Goal: Information Seeking & Learning: Learn about a topic

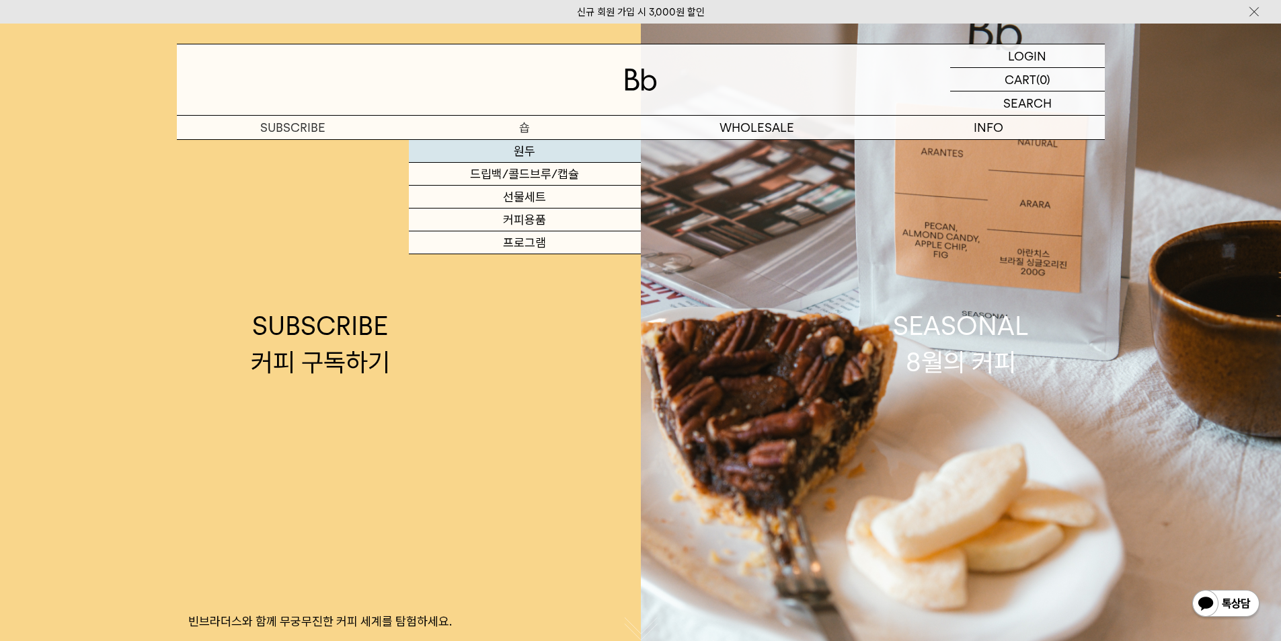
click at [525, 159] on link "원두" at bounding box center [525, 151] width 232 height 23
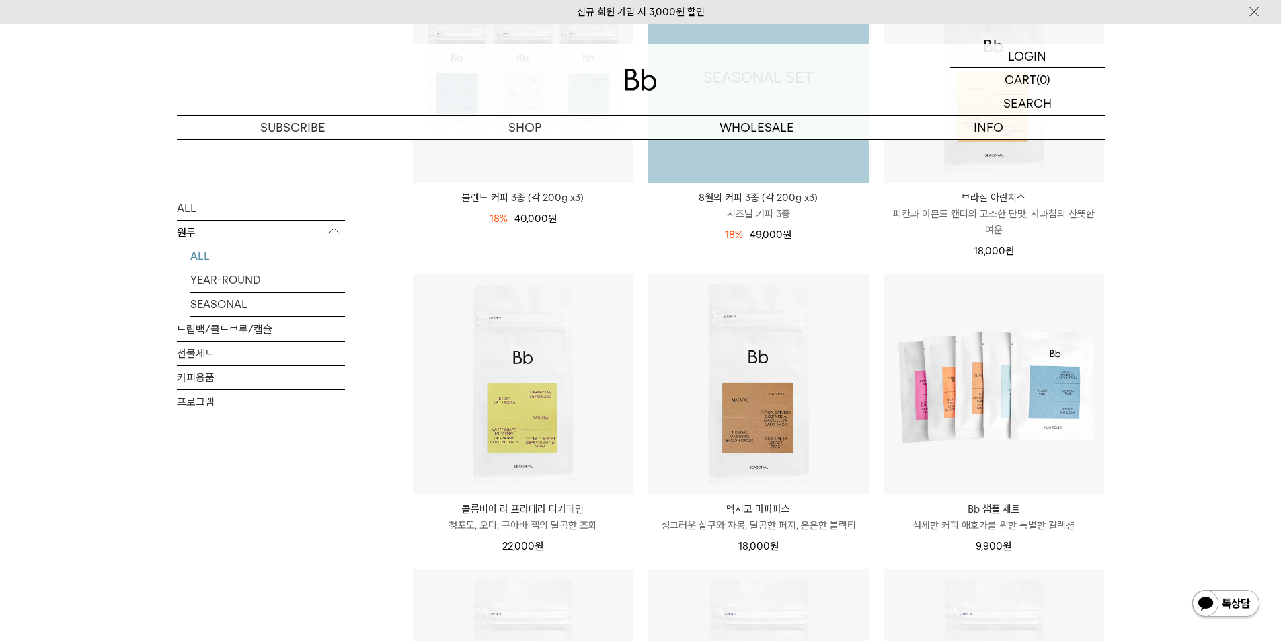
scroll to position [336, 0]
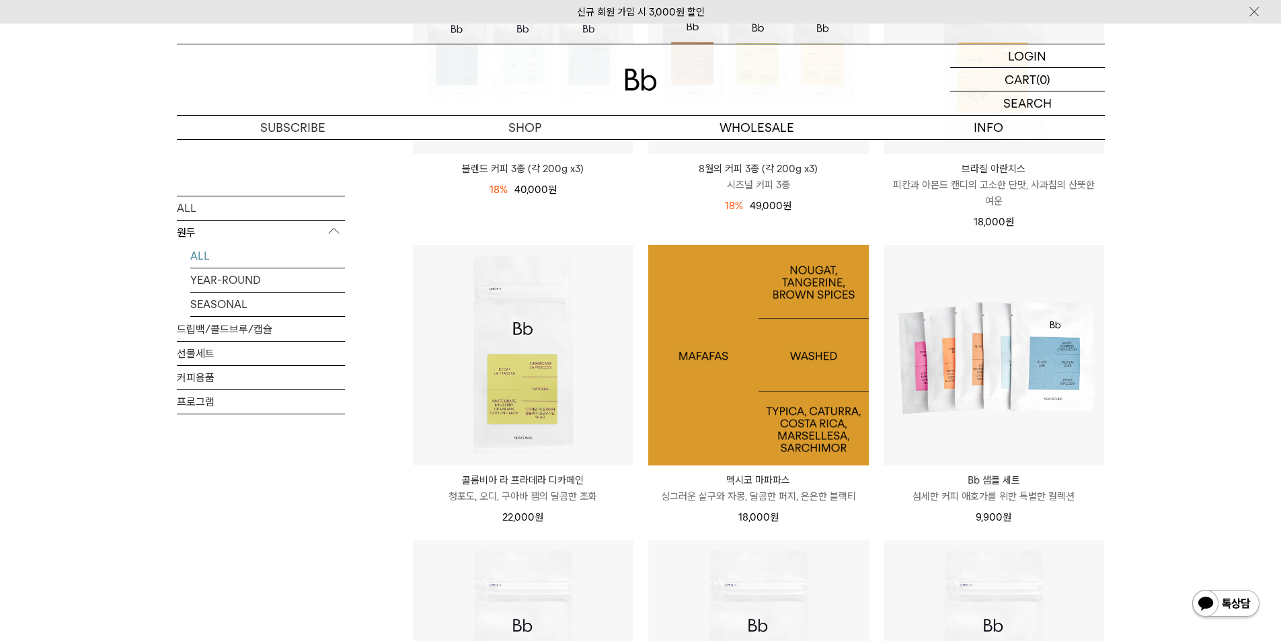
click at [757, 439] on img at bounding box center [758, 355] width 221 height 221
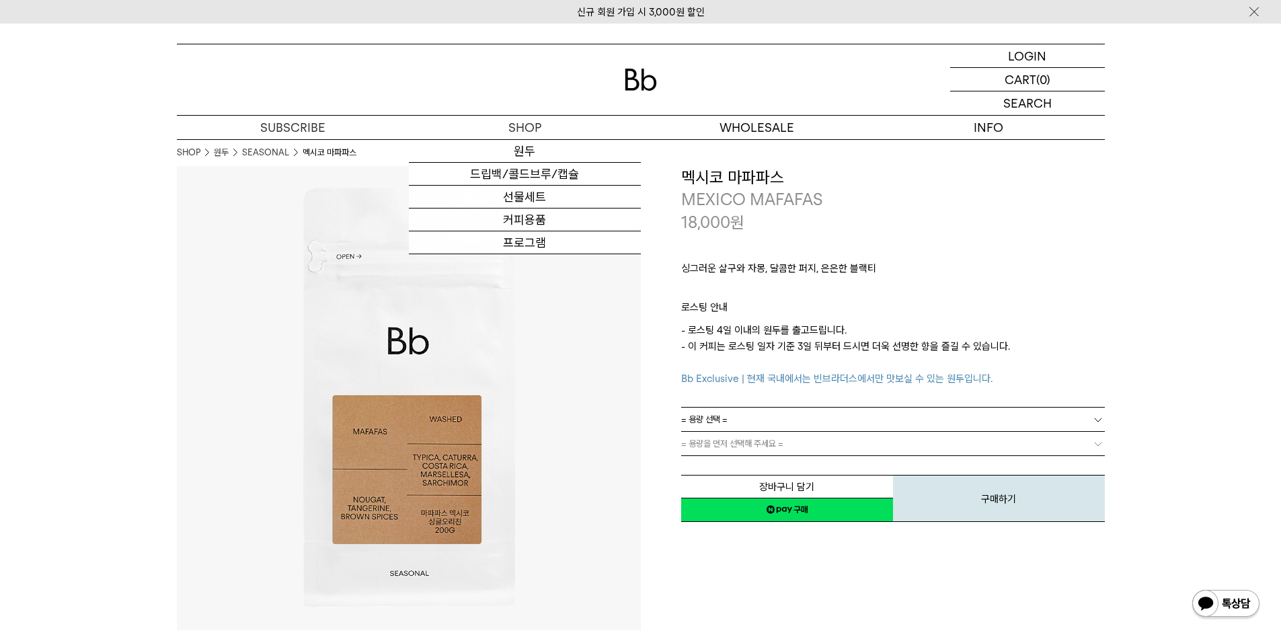
click at [707, 167] on h3 "멕시코 마파파스" at bounding box center [893, 177] width 424 height 23
copy div "멕시코 마파파스"
click at [731, 167] on h3 "멕시코 마파파스" at bounding box center [893, 177] width 424 height 23
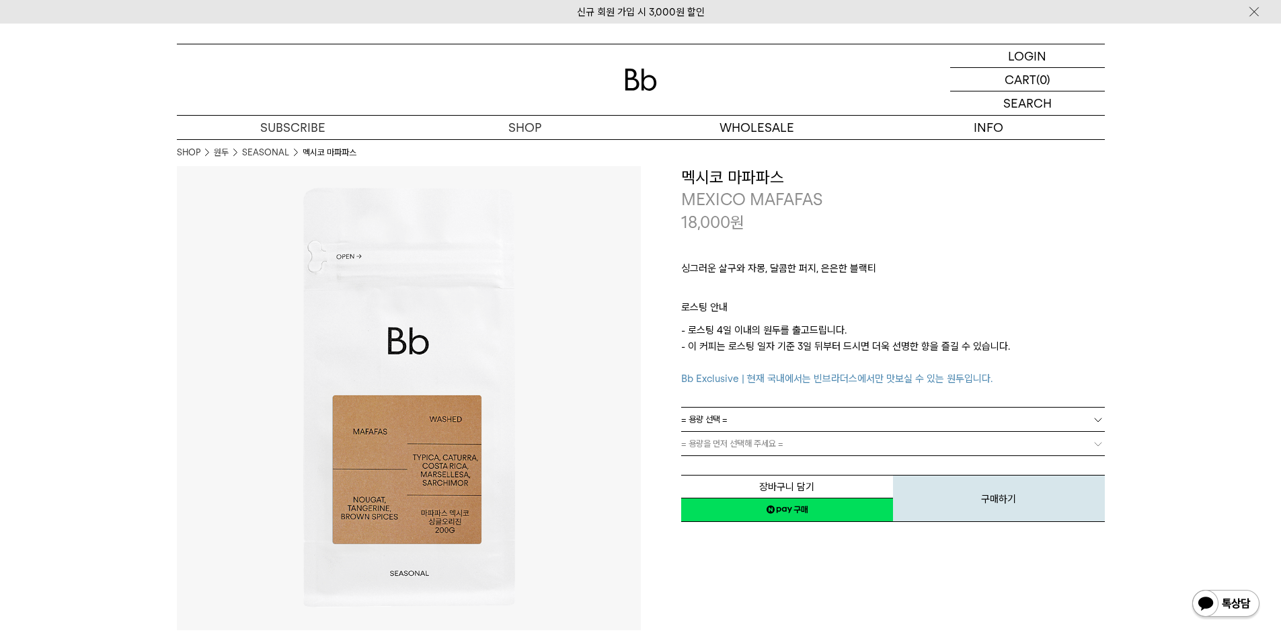
click at [731, 178] on h3 "멕시코 마파파스" at bounding box center [893, 177] width 424 height 23
copy div "멕시코 마파파스"
click at [729, 199] on p "MEXICO MAFAFAS" at bounding box center [893, 199] width 424 height 23
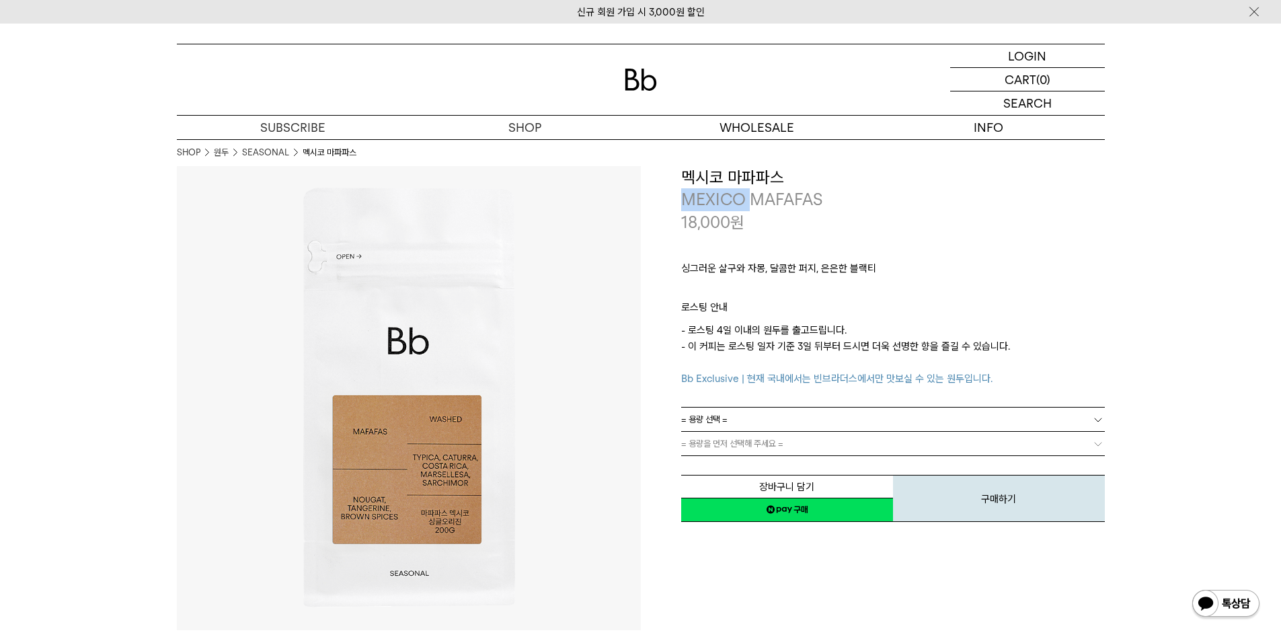
click at [729, 199] on p "MEXICO MAFAFAS" at bounding box center [893, 199] width 424 height 23
copy div "MEXICO MAFAFAS"
click at [1058, 275] on p "싱그러운 살구와 자몽, 달콤한 퍼지, 은은한 블랙티" at bounding box center [893, 271] width 424 height 23
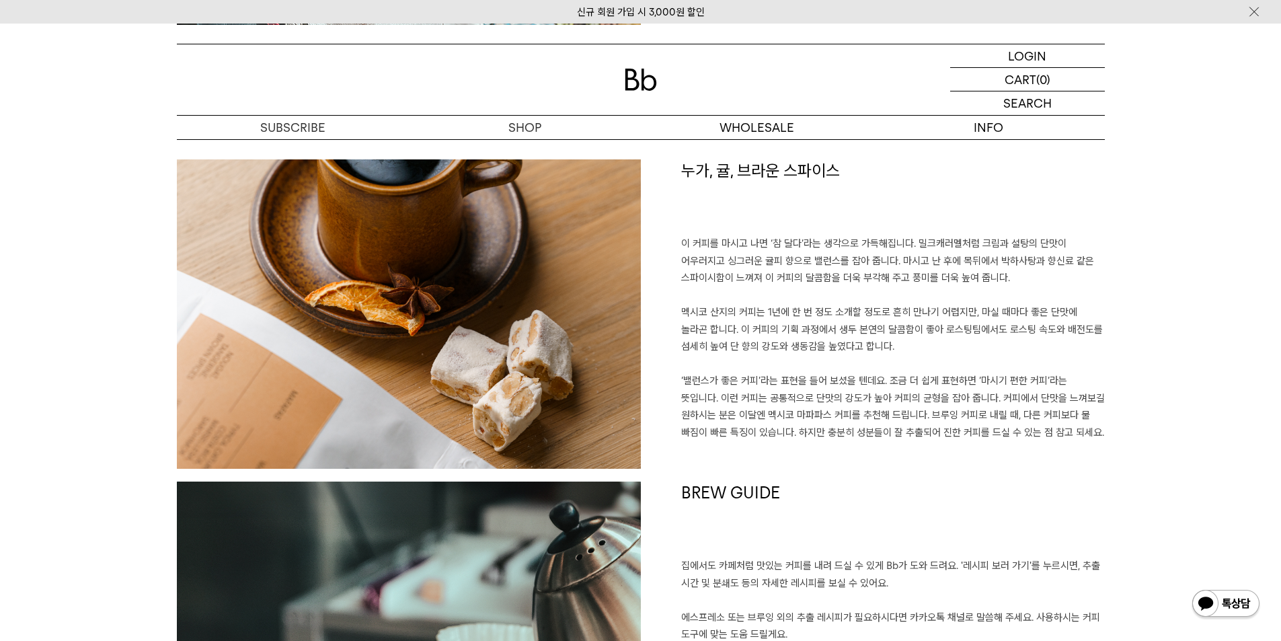
scroll to position [739, 0]
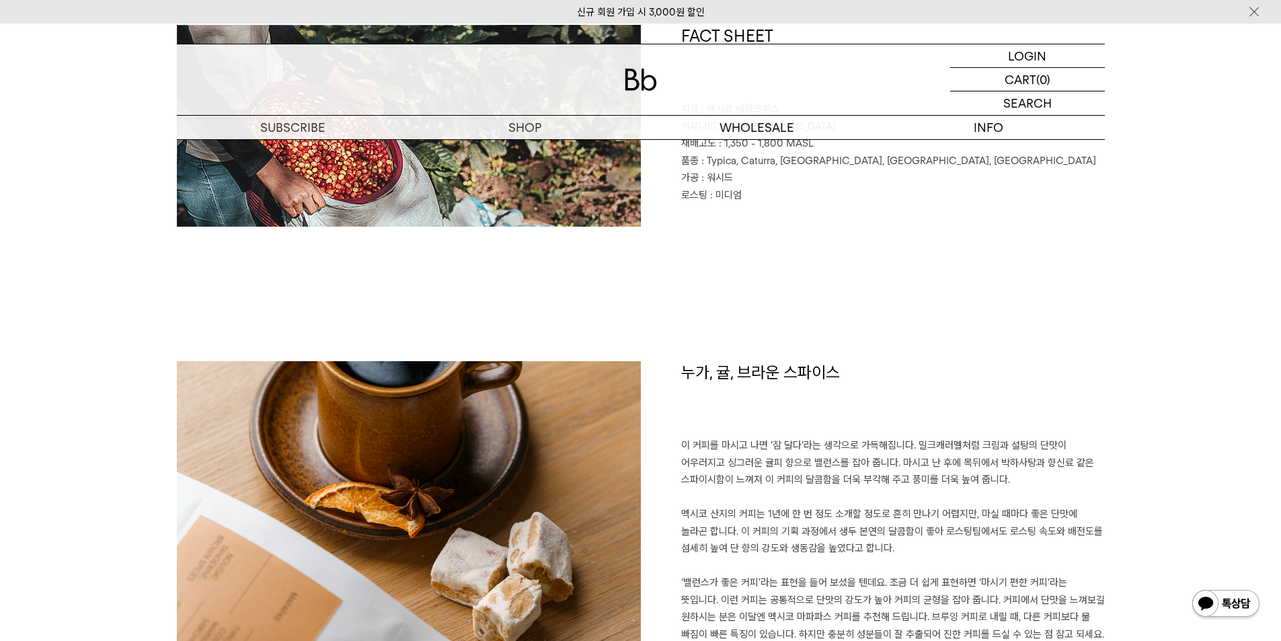
click at [771, 364] on h1 "누가, 귤, 브라운 스파이스" at bounding box center [893, 399] width 424 height 77
copy div "누가, 귤, 브라운 스파이스"
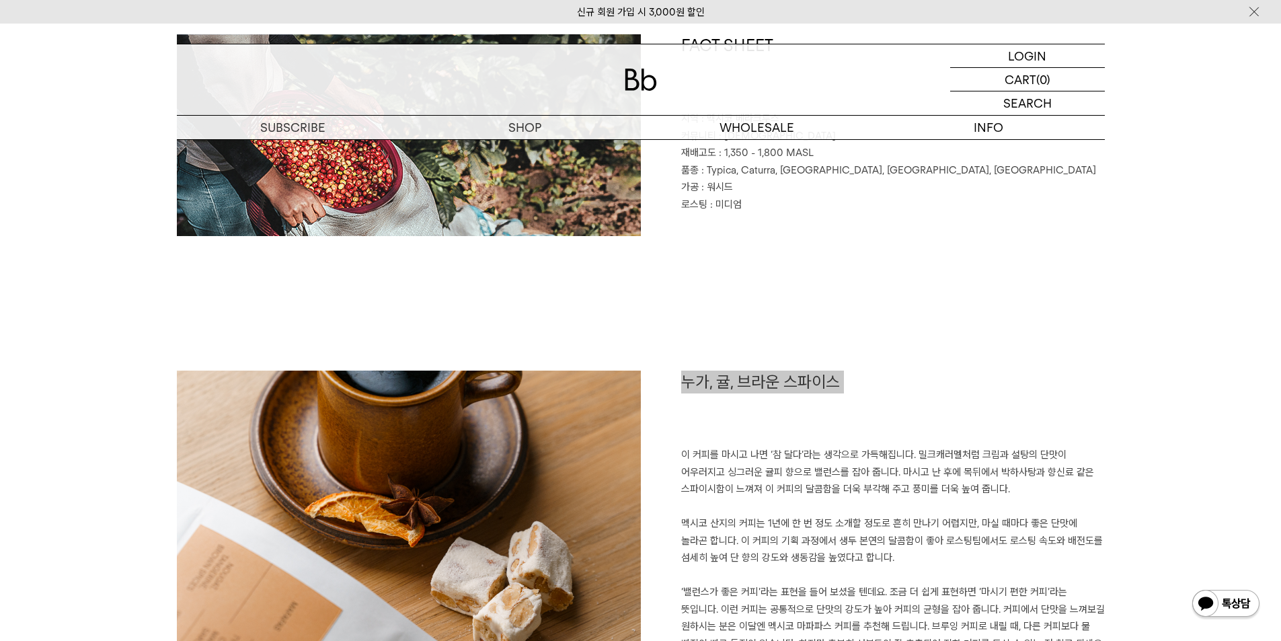
scroll to position [605, 0]
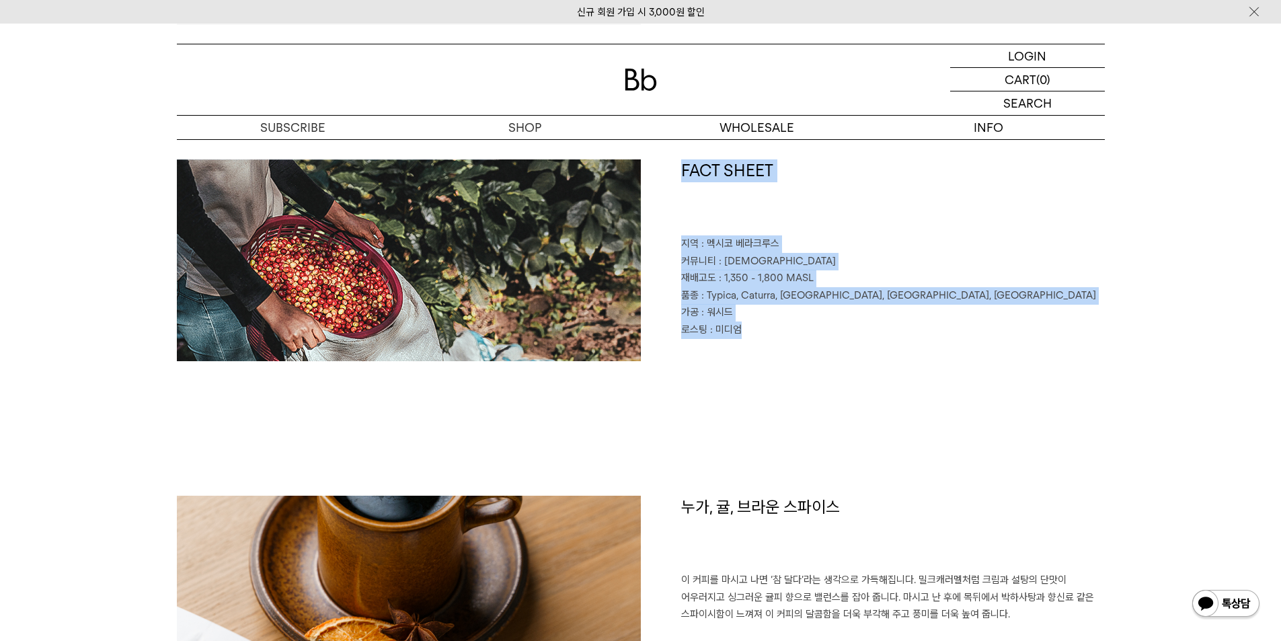
drag, startPoint x: 785, startPoint y: 345, endPoint x: 681, endPoint y: 234, distance: 152.2
click at [680, 233] on div "FACT SHEET 지역 : 멕시코 베라크루스 커뮤니티 : 마파파스 재배고도 : 1,350 - 1,800 MASL 품종 : Typica, Ca…" at bounding box center [873, 260] width 464 height 202
copy div "FACT SHEET 지역 : 멕시코 베라크루스 커뮤니티 : 마파파스 재배고도 : 1,350 - 1,800 MASL 품종 : Typica, Ca…"
click at [785, 353] on div "FACT SHEET 지역 : 멕시코 베라크루스 커뮤니티 : 마파파스 재배고도 : 1,350 - 1,800 MASL 품종 : Typica, Ca…" at bounding box center [873, 260] width 464 height 202
drag, startPoint x: 744, startPoint y: 337, endPoint x: 682, endPoint y: 242, distance: 113.5
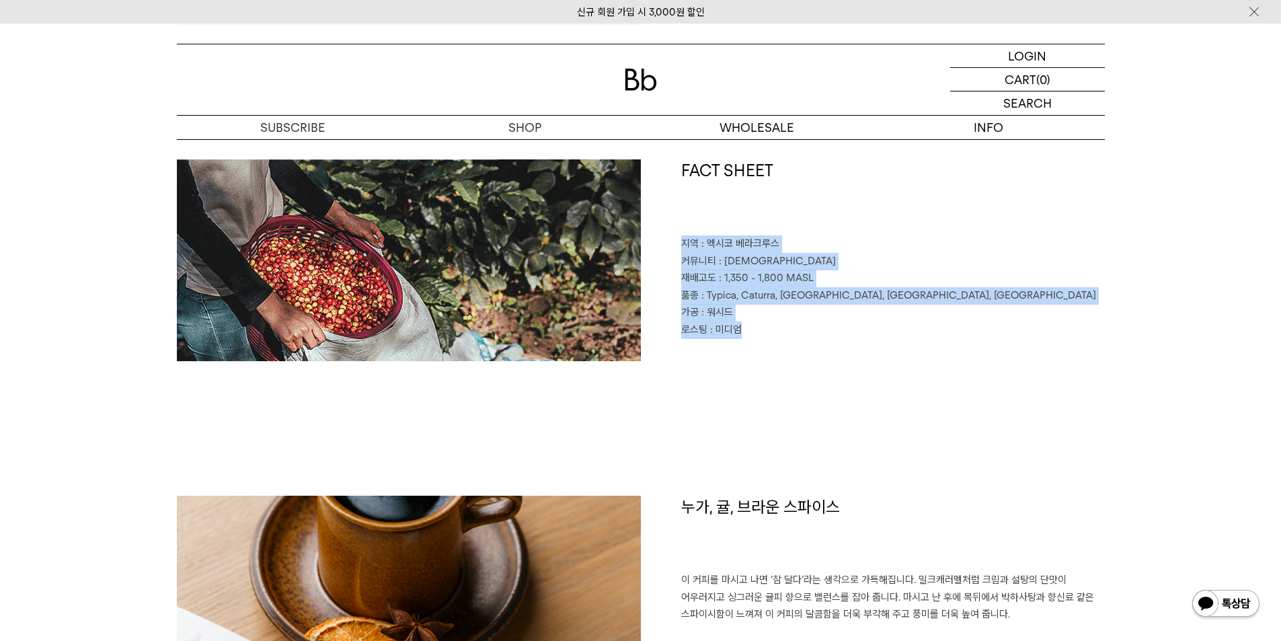
click at [682, 242] on div "FACT SHEET 지역 : 멕시코 베라크루스 커뮤니티 : 마파파스 재배고도 : 1,350 - 1,800 MASL 품종 : Typica, Ca…" at bounding box center [873, 260] width 464 height 202
copy div "지역 : 멕시코 베라크루스 커뮤니티 : 마파파스 재배고도 : 1,350 - 1,800 MASL 품종 : Typica, Caturra, Cost…"
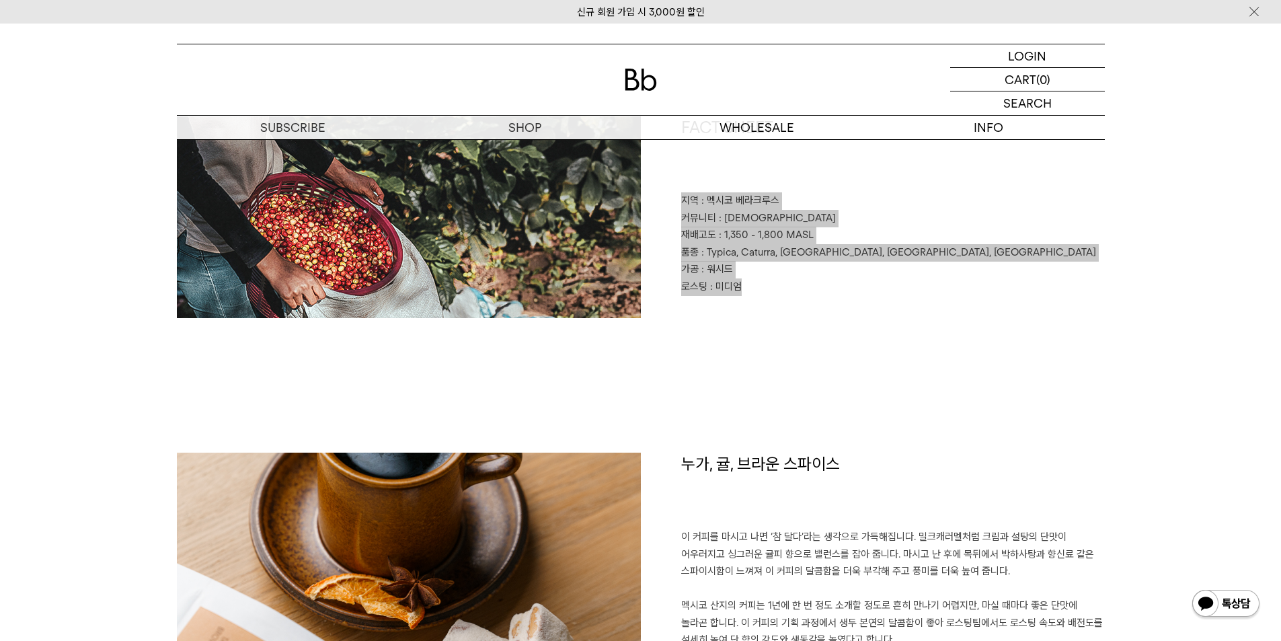
scroll to position [874, 0]
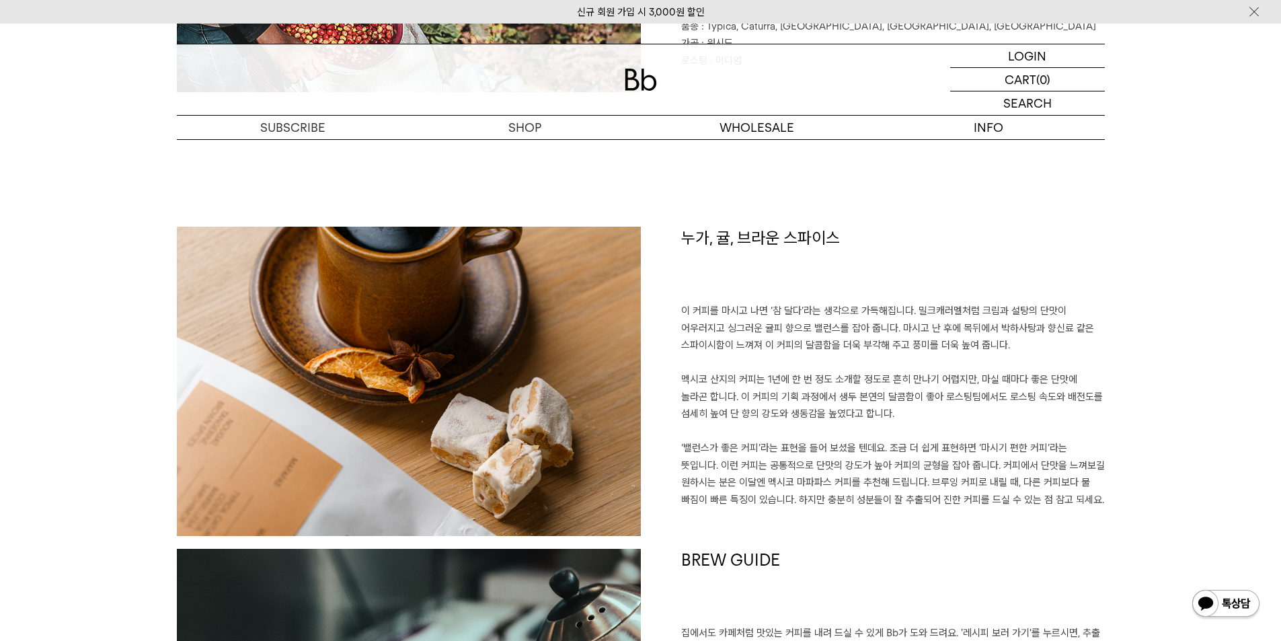
click at [752, 239] on h1 "누가, 귤, 브라운 스파이스" at bounding box center [893, 265] width 424 height 77
copy div "누가, 귤, 브라운 스파이스"
drag, startPoint x: 1111, startPoint y: 493, endPoint x: 680, endPoint y: 308, distance: 468.3
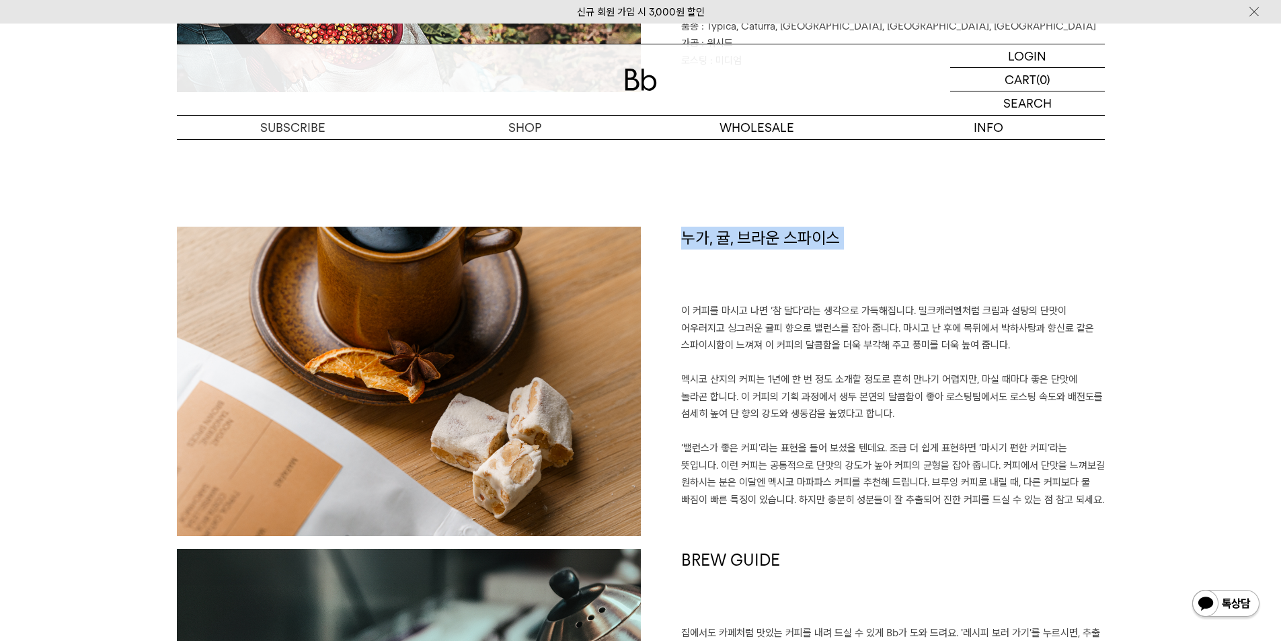
copy p "이 커피를 마시고 나면 ‘참 달다’라는 생각으로 가득해집니다. 밀크캐러멜처럼 크림과 설탕의 단맛이 어우러지고 싱그러운 귤피 향으로 밸런스를 잡…"
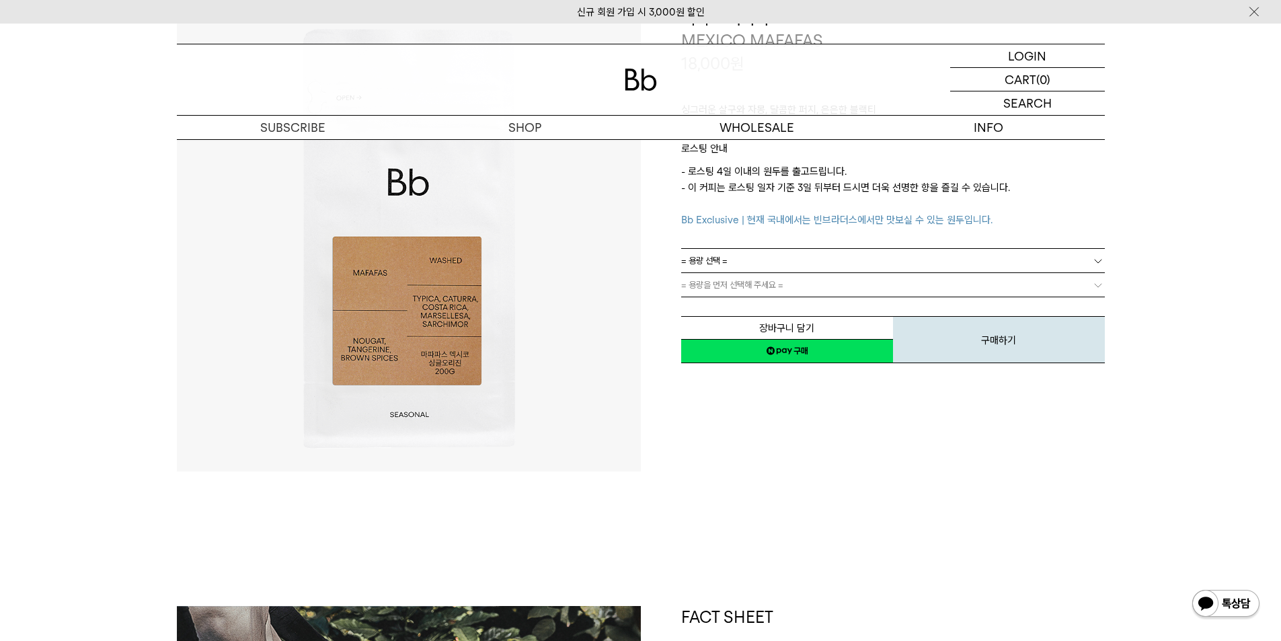
scroll to position [0, 0]
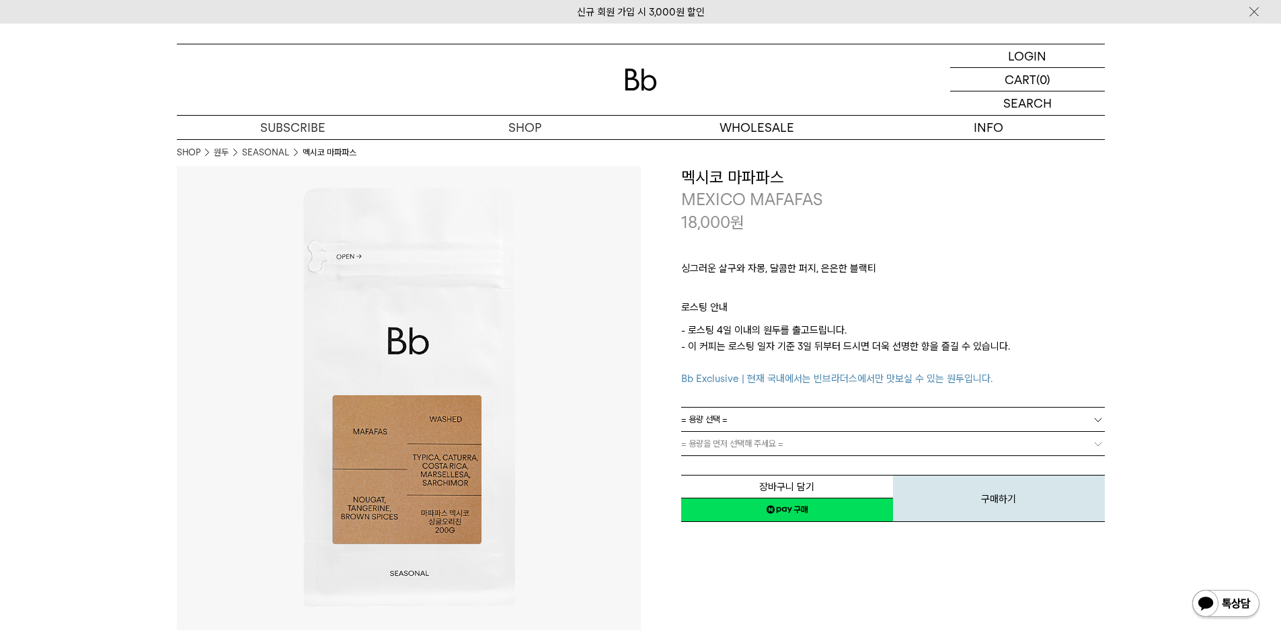
click at [706, 167] on h3 "멕시코 마파파스" at bounding box center [893, 177] width 424 height 23
copy div "멕시코 마파파스"
click at [771, 195] on p "MEXICO MAFAFAS" at bounding box center [893, 199] width 424 height 23
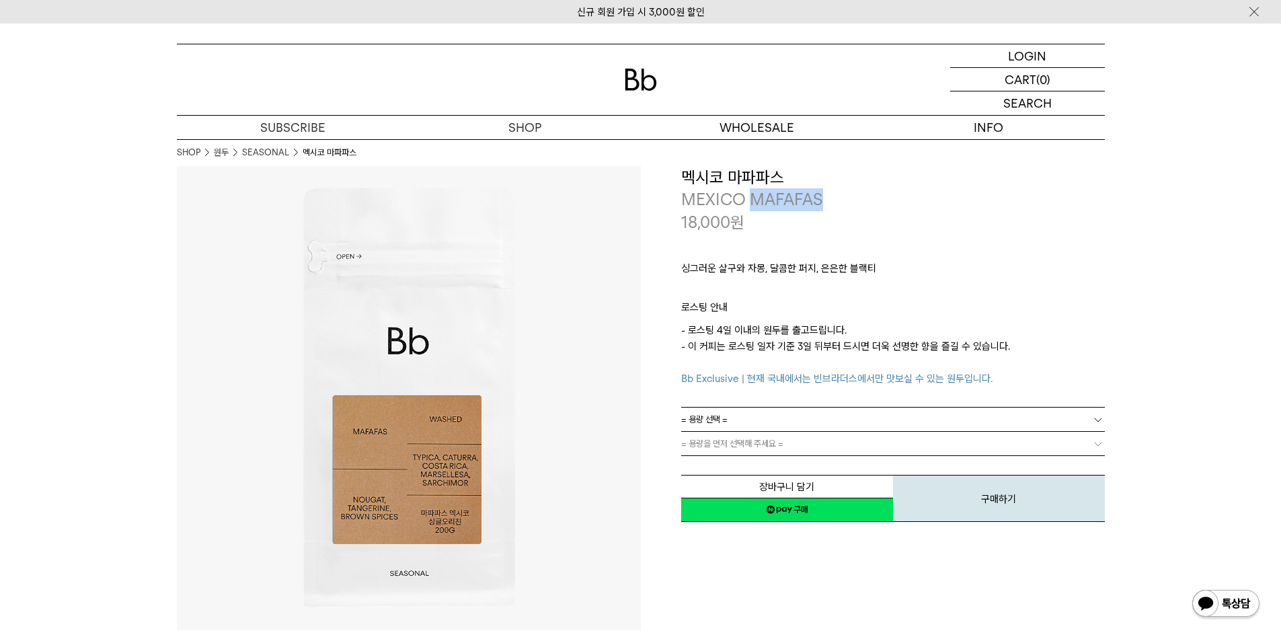
click at [771, 195] on p "MEXICO MAFAFAS" at bounding box center [893, 199] width 424 height 23
copy div "MEXICO MAFAFAS"
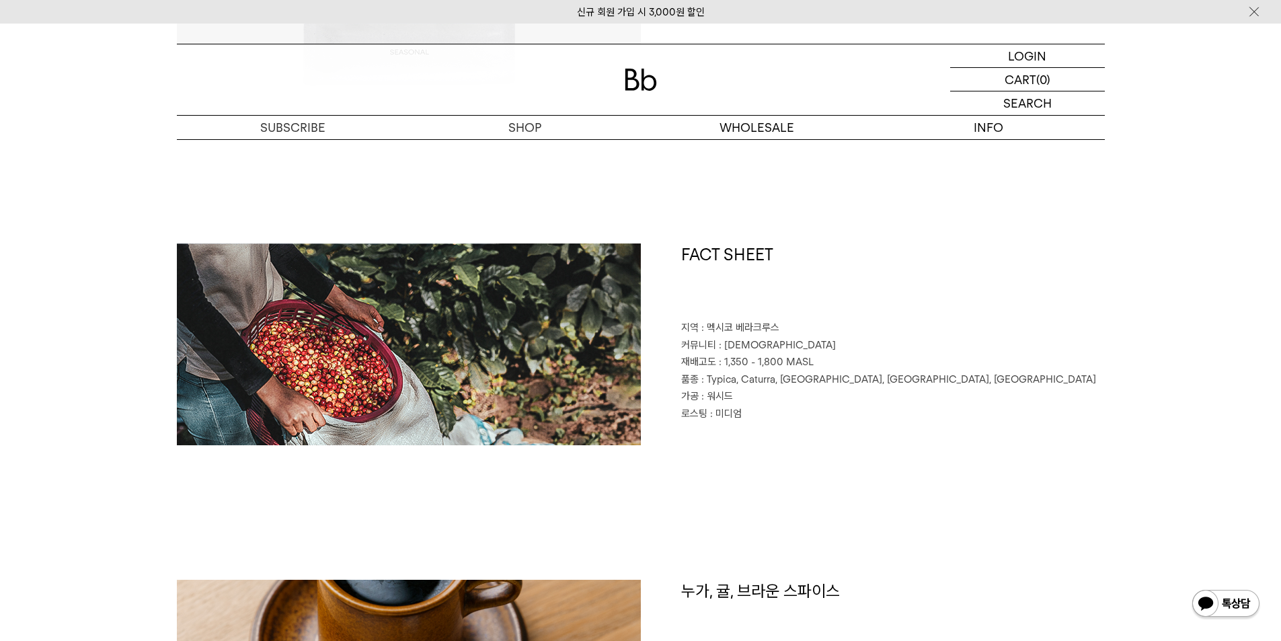
scroll to position [672, 0]
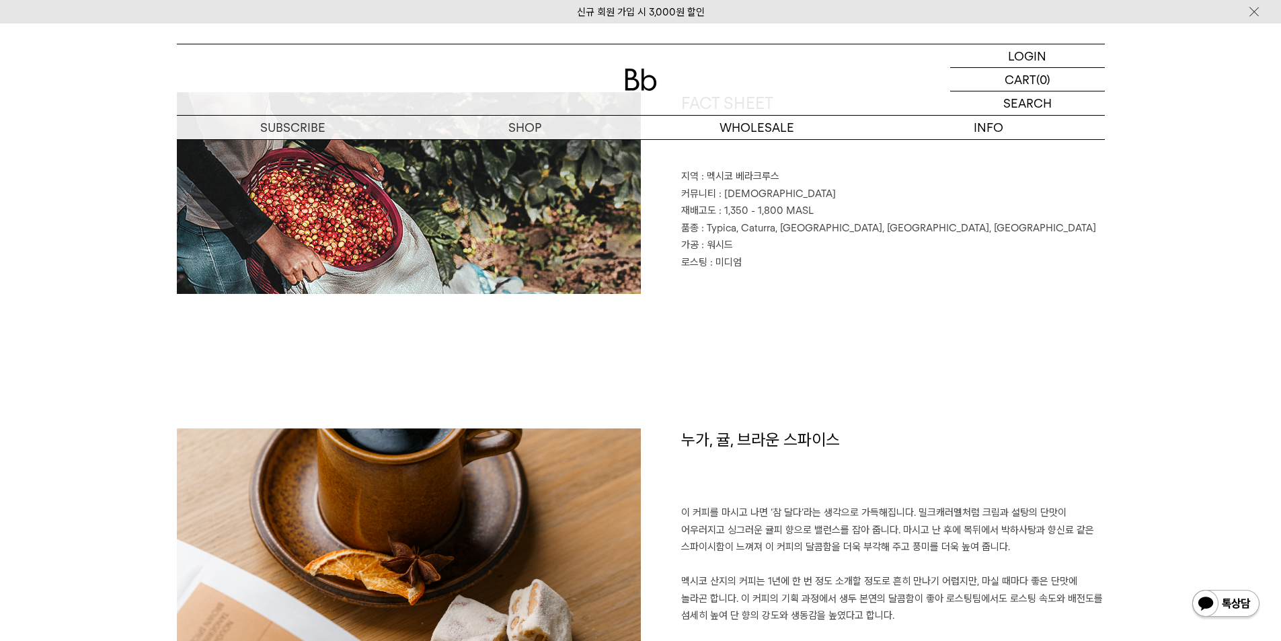
click at [760, 442] on h1 "누가, 귤, 브라운 스파이스" at bounding box center [893, 466] width 424 height 77
click at [762, 442] on h1 "누가, 귤, 브라운 스파이스" at bounding box center [893, 466] width 424 height 77
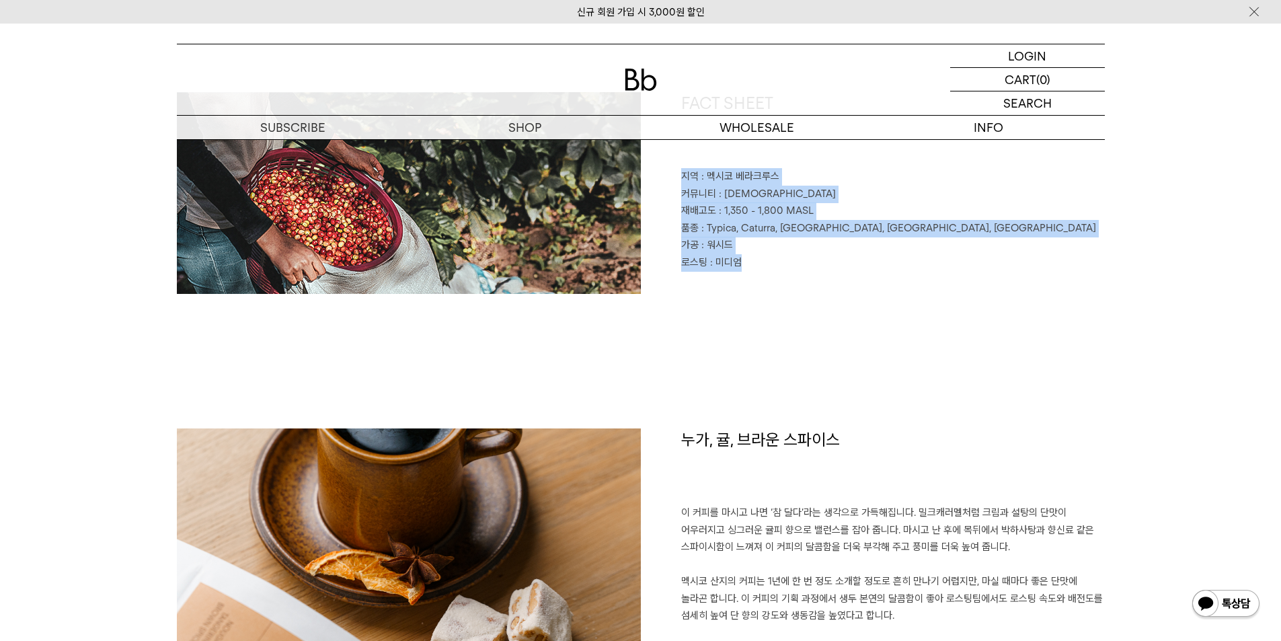
drag, startPoint x: 758, startPoint y: 283, endPoint x: 678, endPoint y: 178, distance: 131.5
click at [678, 178] on div "FACT SHEET 지역 : 멕시코 베라크루스 커뮤니티 : 마파파스 재배고도 : 1,350 - 1,800 MASL 품종 : Typica, Ca…" at bounding box center [873, 193] width 464 height 202
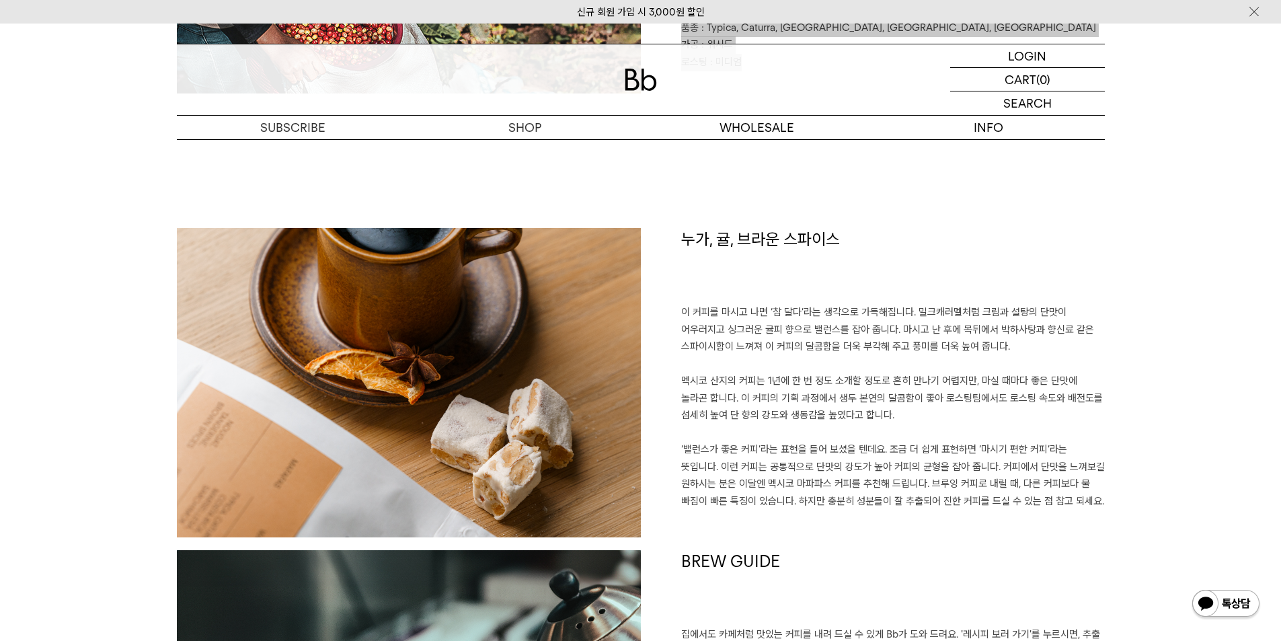
scroll to position [807, 0]
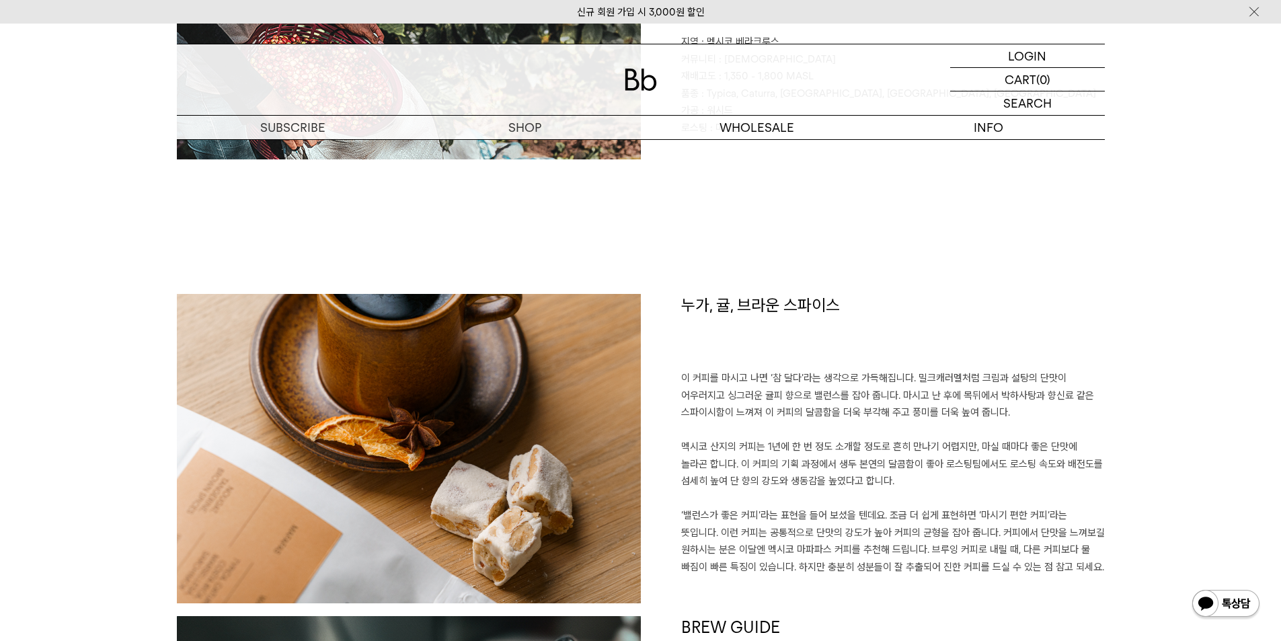
click at [774, 309] on h1 "누가, 귤, 브라운 스파이스" at bounding box center [893, 332] width 424 height 77
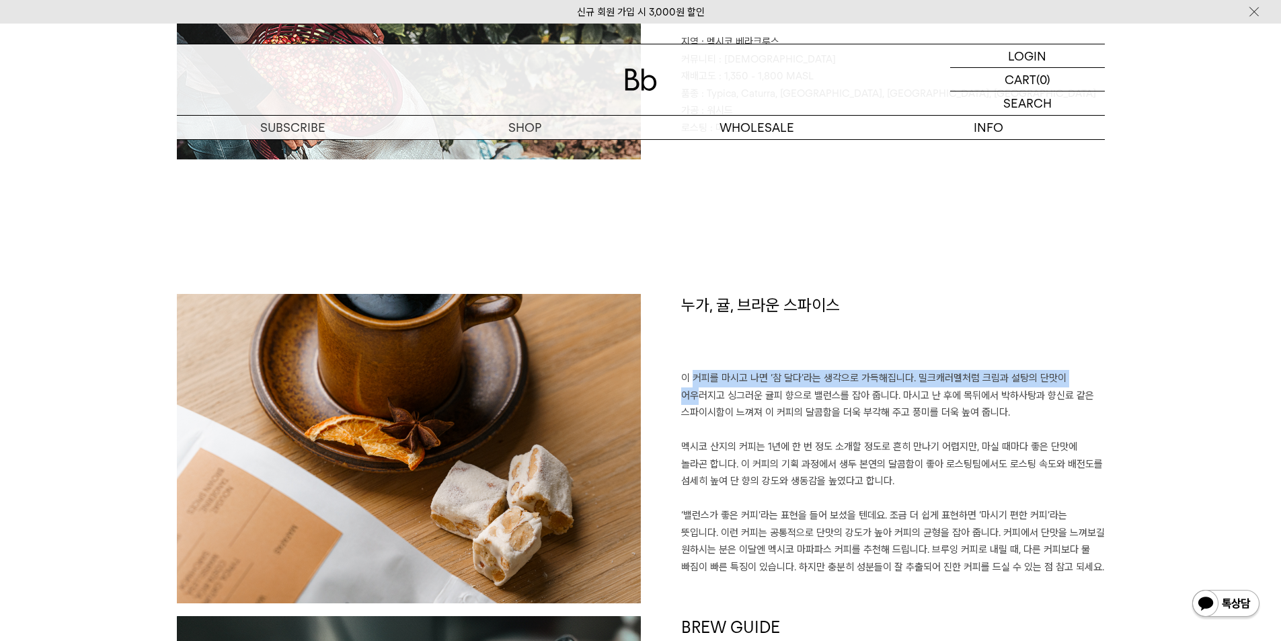
drag, startPoint x: 686, startPoint y: 383, endPoint x: 692, endPoint y: 388, distance: 8.1
click at [692, 388] on p "이 커피를 마시고 나면 ‘참 달다’라는 생각으로 가득해집니다. 밀크캐러멜처럼 크림과 설탕의 단맛이 어우러지고 싱그러운 귤피 향으로 밸런스를 잡…" at bounding box center [893, 473] width 424 height 206
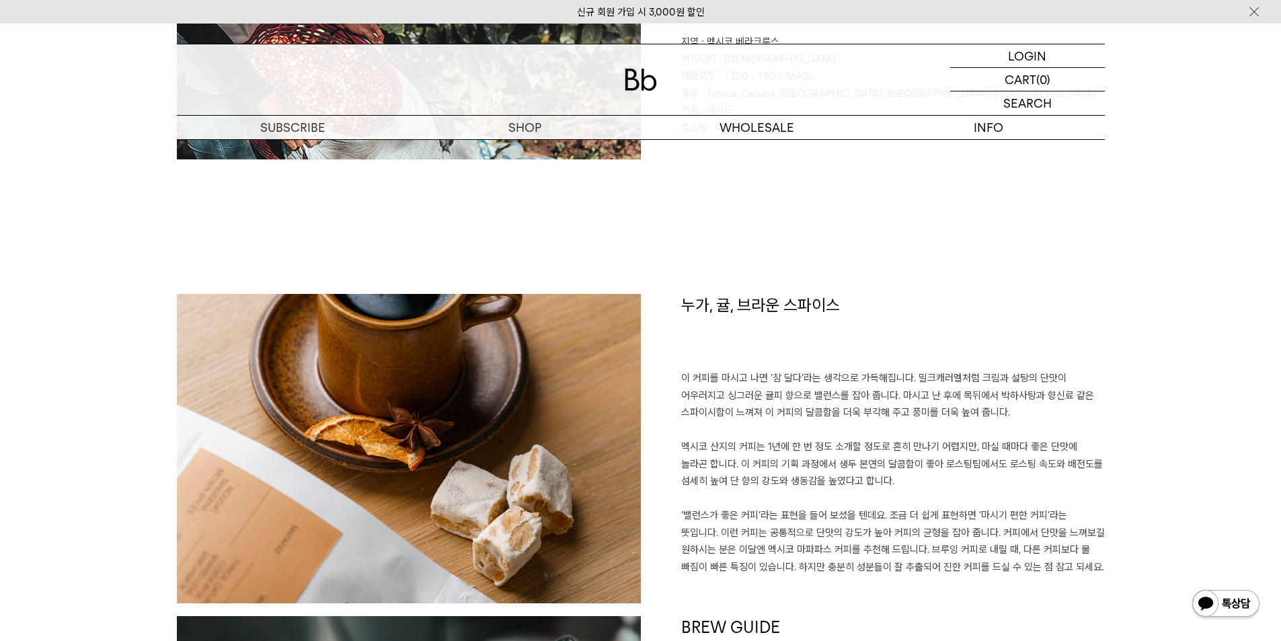
drag, startPoint x: 703, startPoint y: 422, endPoint x: 685, endPoint y: 391, distance: 35.5
click at [700, 420] on p "이 커피를 마시고 나면 ‘참 달다’라는 생각으로 가득해집니다. 밀크캐러멜처럼 크림과 설탕의 단맛이 어우러지고 싱그러운 귤피 향으로 밸런스를 잡…" at bounding box center [893, 473] width 424 height 206
drag, startPoint x: 682, startPoint y: 373, endPoint x: 1100, endPoint y: 569, distance: 462.3
click at [1100, 569] on p "이 커피를 마시고 나면 ‘참 달다’라는 생각으로 가득해집니다. 밀크캐러멜처럼 크림과 설탕의 단맛이 어우러지고 싱그러운 귤피 향으로 밸런스를 잡…" at bounding box center [893, 473] width 424 height 206
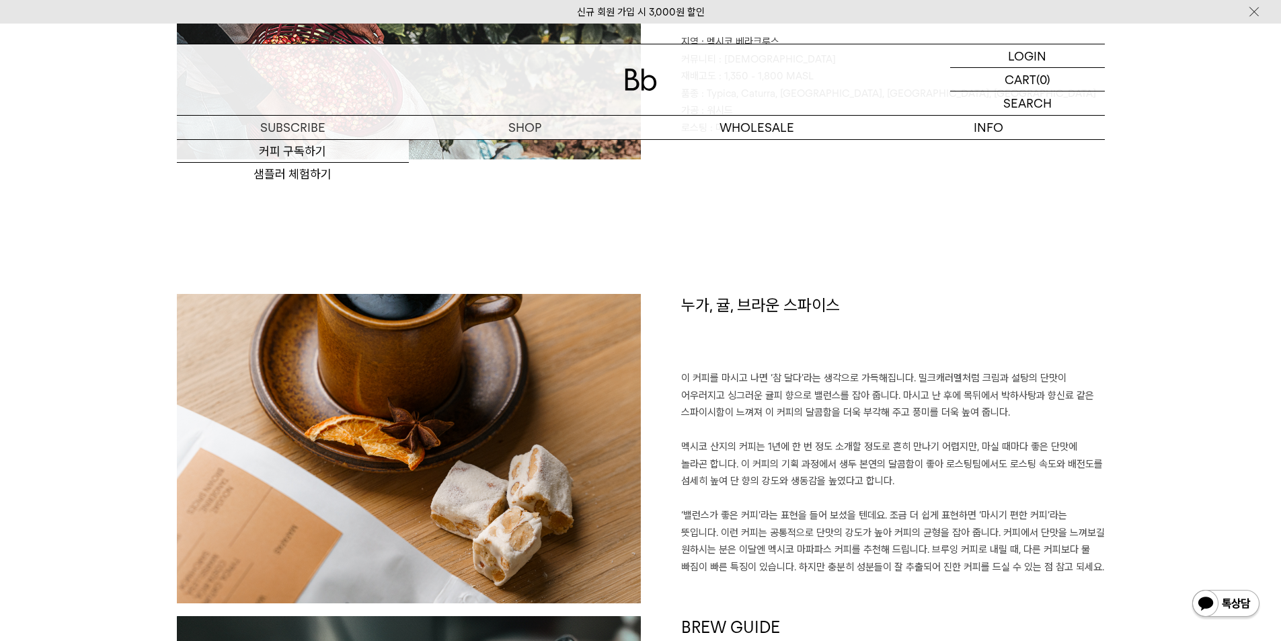
click at [841, 250] on div "FACT SHEET 지역 : 멕시코 베라크루스 커뮤니티 : 마파파스 재배고도 : 1,350 - 1,800 MASL 품종 : Typica, Ca…" at bounding box center [641, 126] width 928 height 336
